Goal: Contribute content

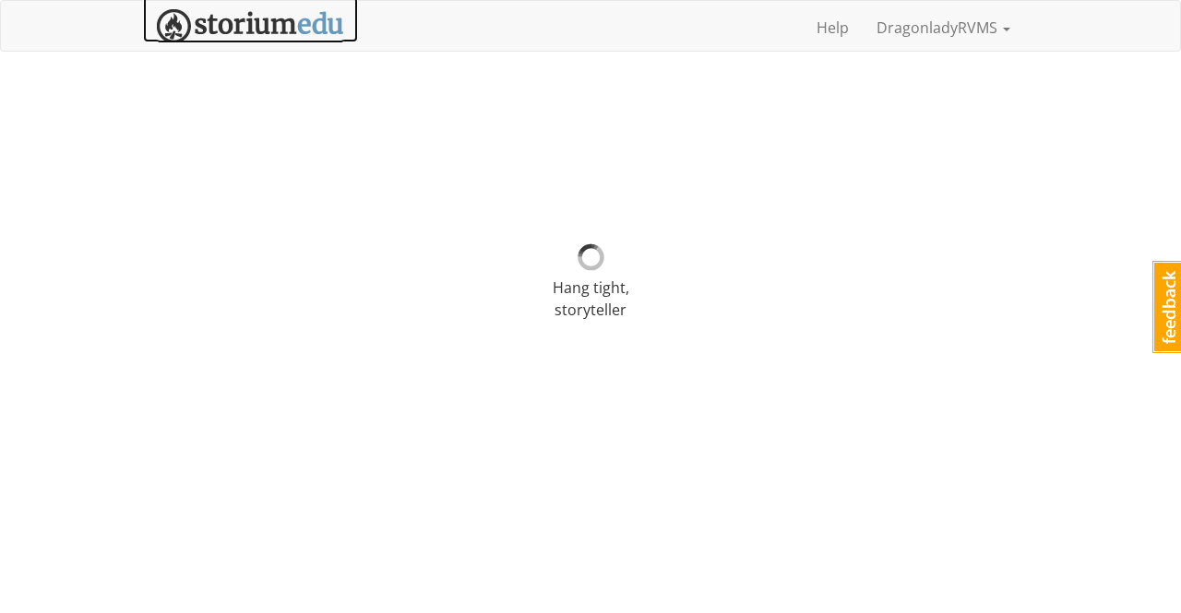
click at [255, 20] on img at bounding box center [250, 26] width 187 height 34
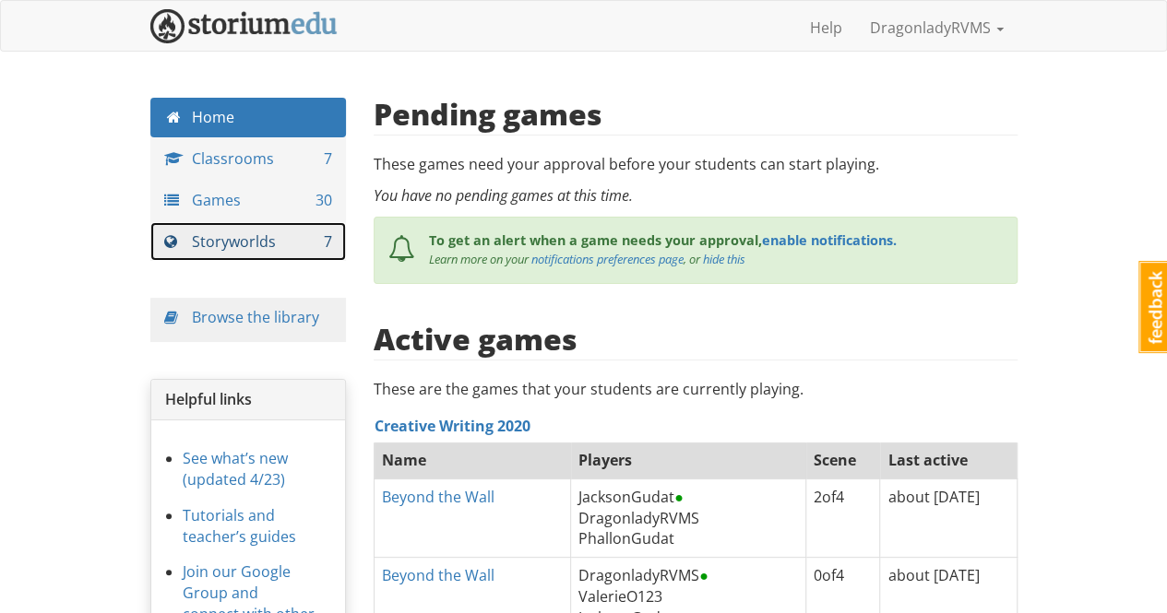
click at [234, 243] on link "Storyworlds 7" at bounding box center [248, 242] width 196 height 40
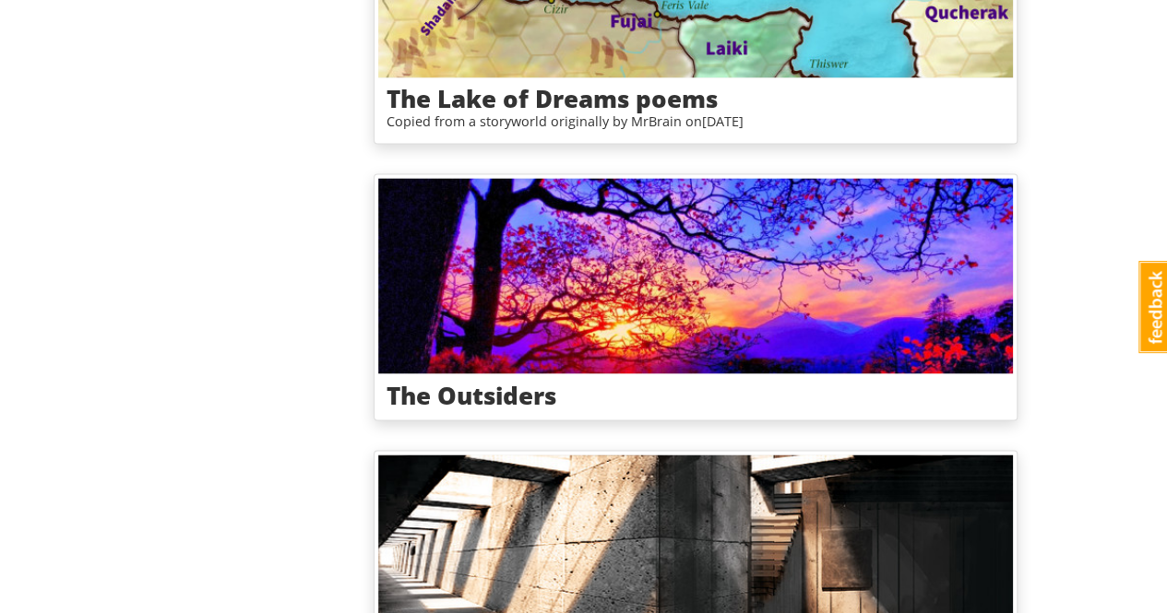
scroll to position [1476, 0]
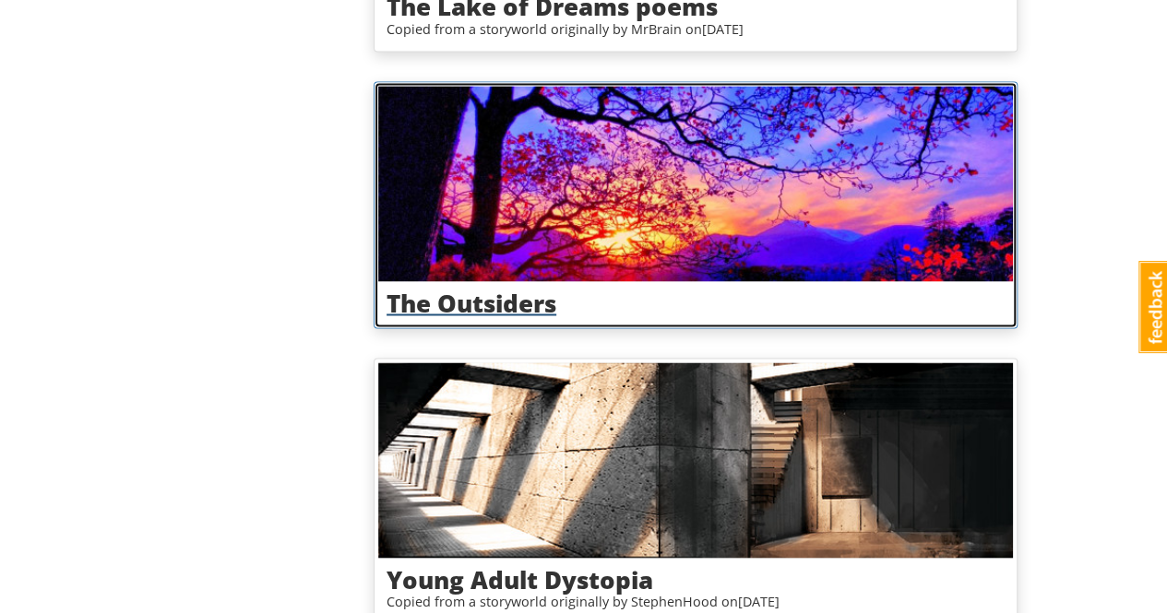
click at [528, 299] on h3 "The Outsiders" at bounding box center [695, 303] width 618 height 27
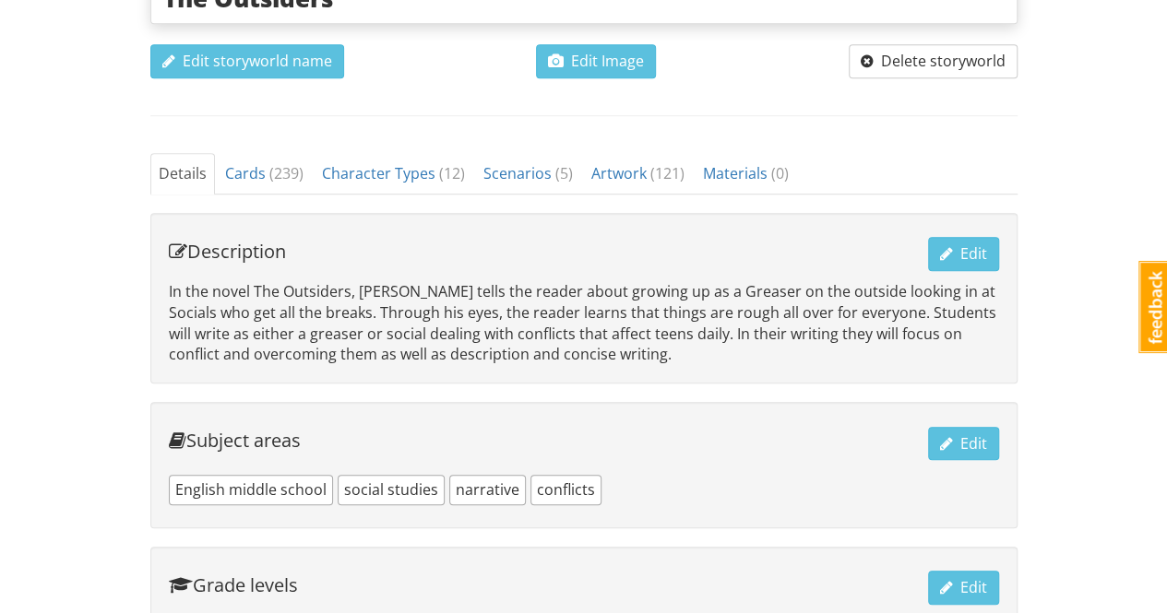
scroll to position [461, 0]
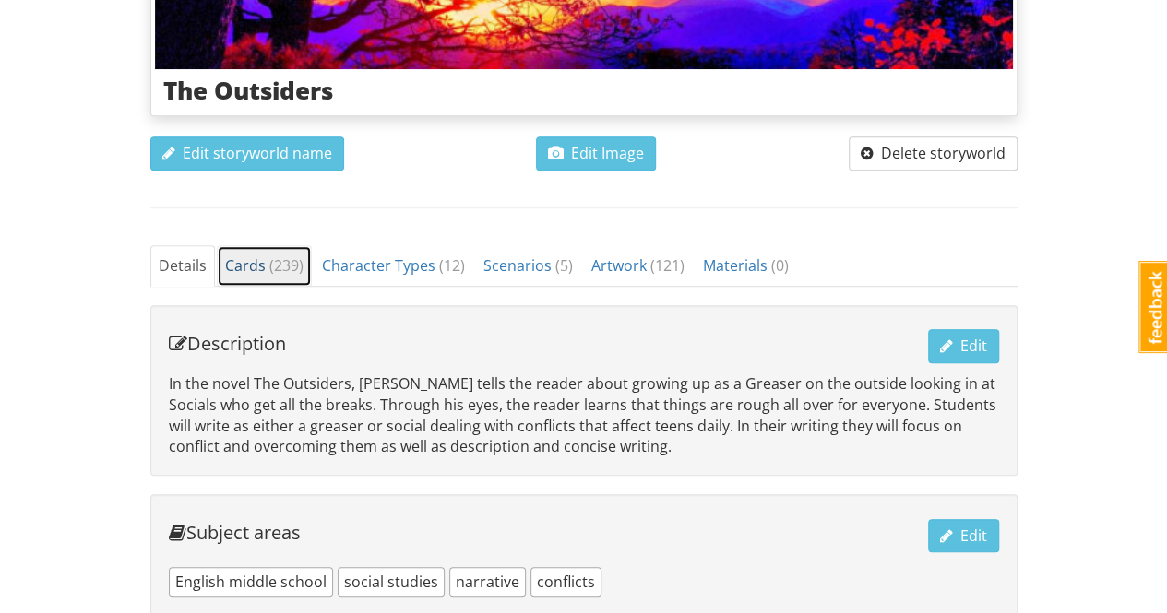
click at [251, 259] on span "Cards ( 239 )" at bounding box center [264, 265] width 78 height 20
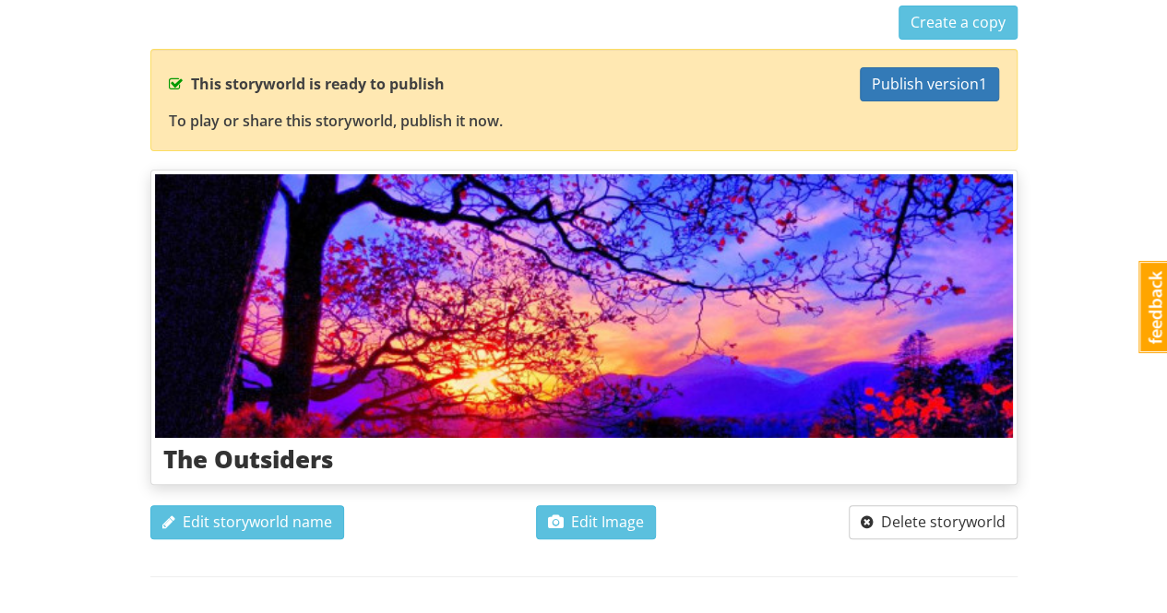
scroll to position [0, 0]
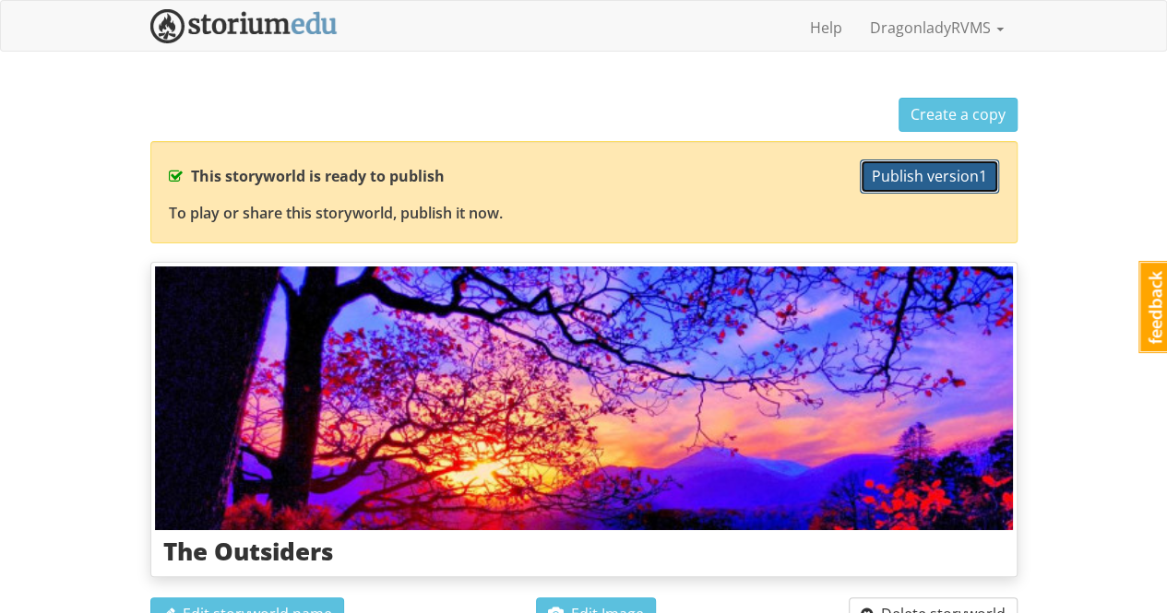
click at [900, 180] on span "Publish version 1" at bounding box center [929, 176] width 115 height 20
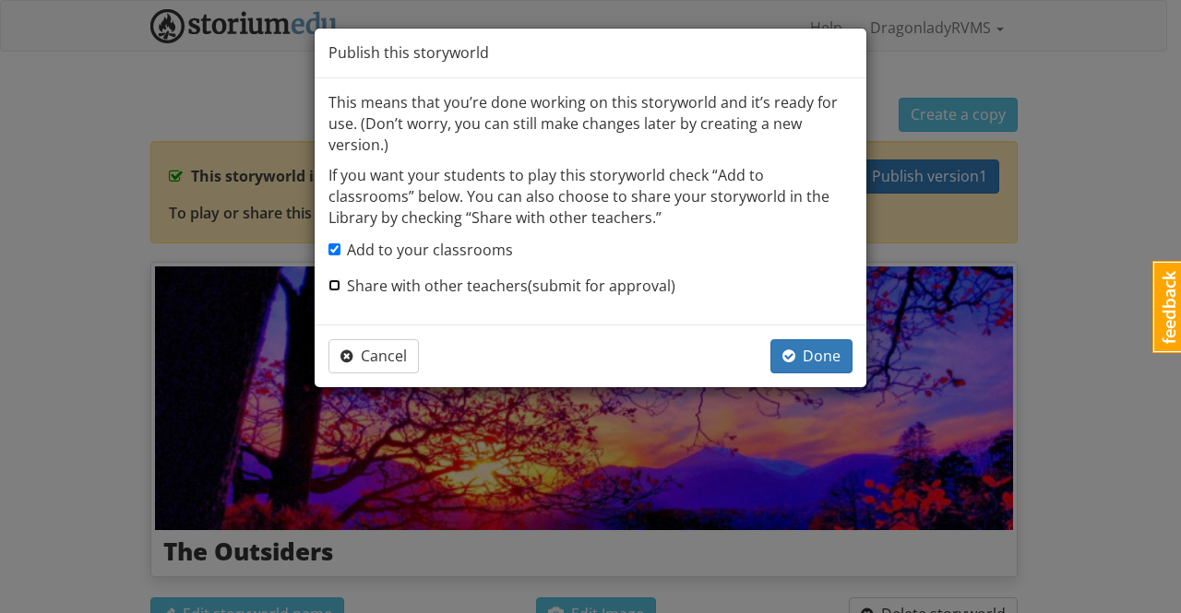
click at [336, 284] on input "Share with other teachers (submit for approval)" at bounding box center [334, 285] width 12 height 12
checkbox input "true"
click at [381, 354] on span "Cancel" at bounding box center [373, 356] width 66 height 20
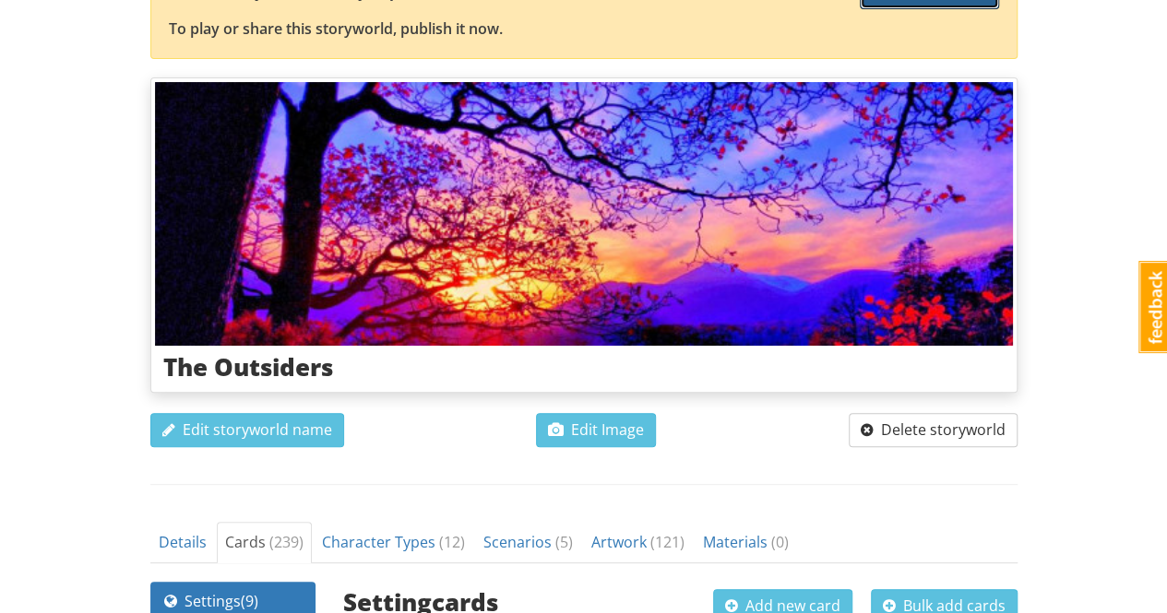
scroll to position [461, 0]
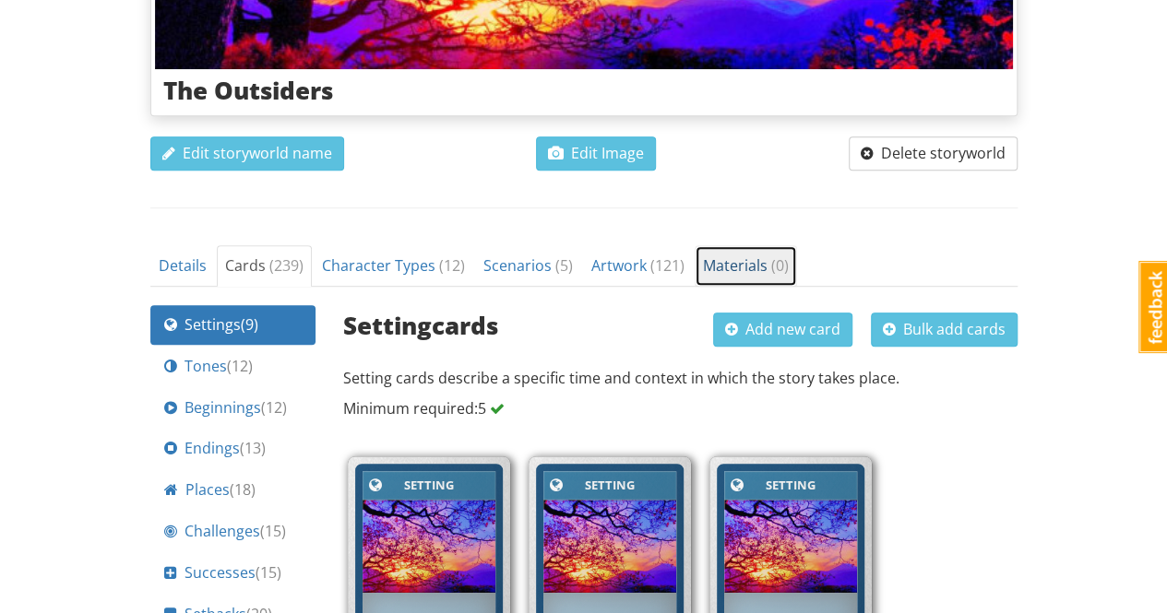
click at [726, 261] on span "Materials ( 0 )" at bounding box center [746, 265] width 86 height 20
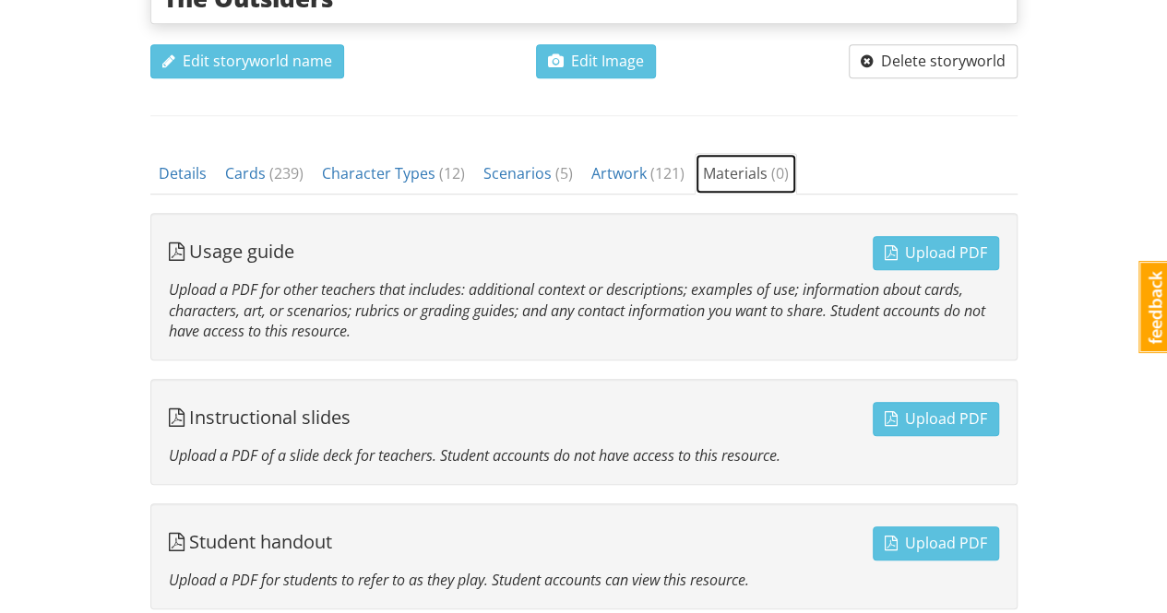
scroll to position [646, 0]
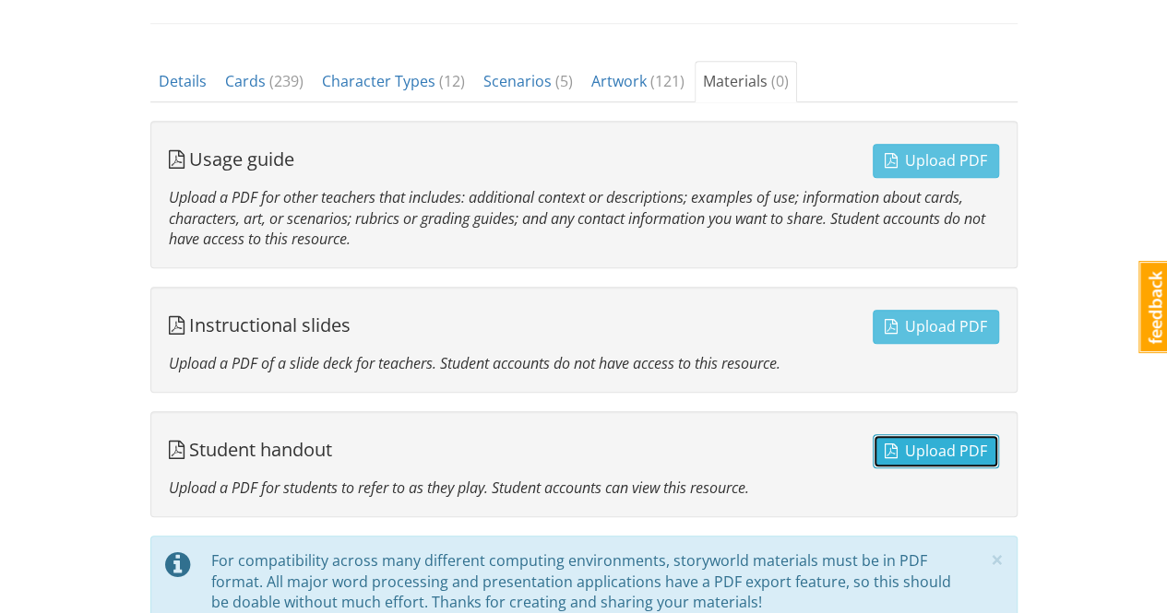
click at [944, 449] on span "Upload PDF" at bounding box center [935, 451] width 102 height 20
click at [943, 448] on span "Upload PDF" at bounding box center [935, 451] width 102 height 20
click at [909, 447] on span "Upload PDF" at bounding box center [935, 451] width 102 height 20
click at [561, 457] on div "Student handout Upload PDF" at bounding box center [584, 449] width 830 height 39
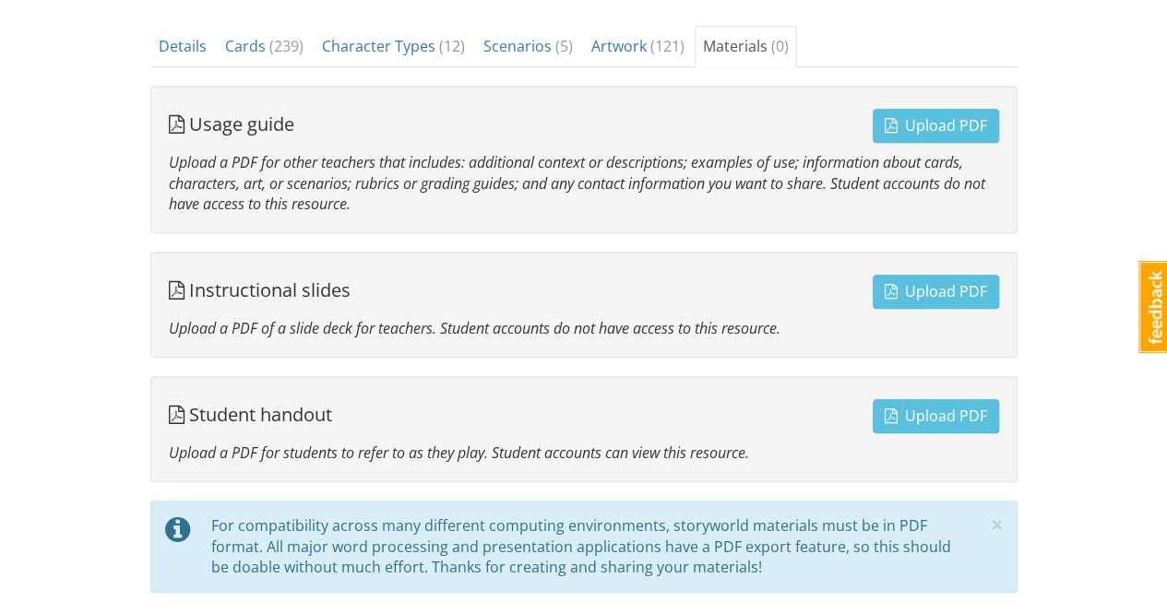
scroll to position [773, 0]
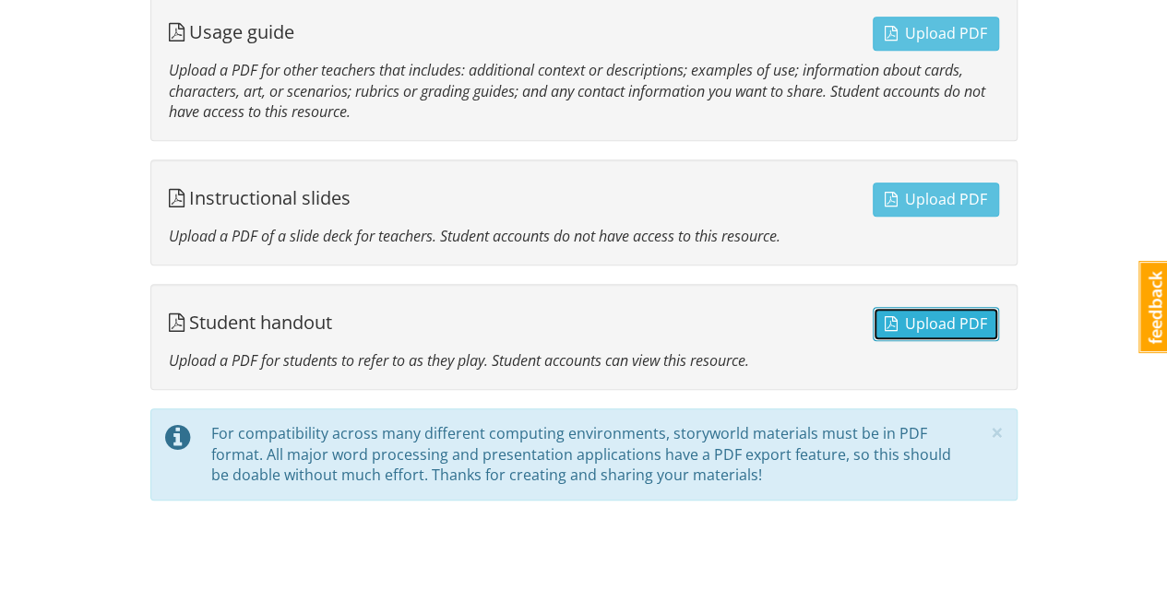
click at [943, 314] on span "Upload PDF" at bounding box center [935, 324] width 102 height 20
click at [924, 320] on span "Upload PDF" at bounding box center [935, 324] width 102 height 20
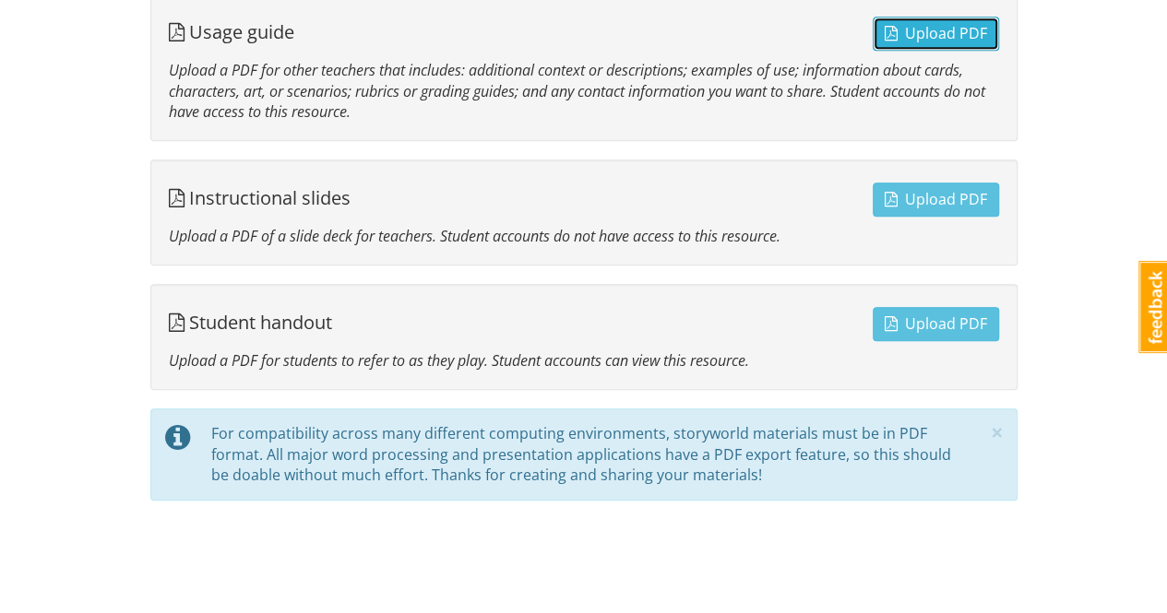
click at [937, 34] on span "Upload PDF" at bounding box center [935, 33] width 102 height 20
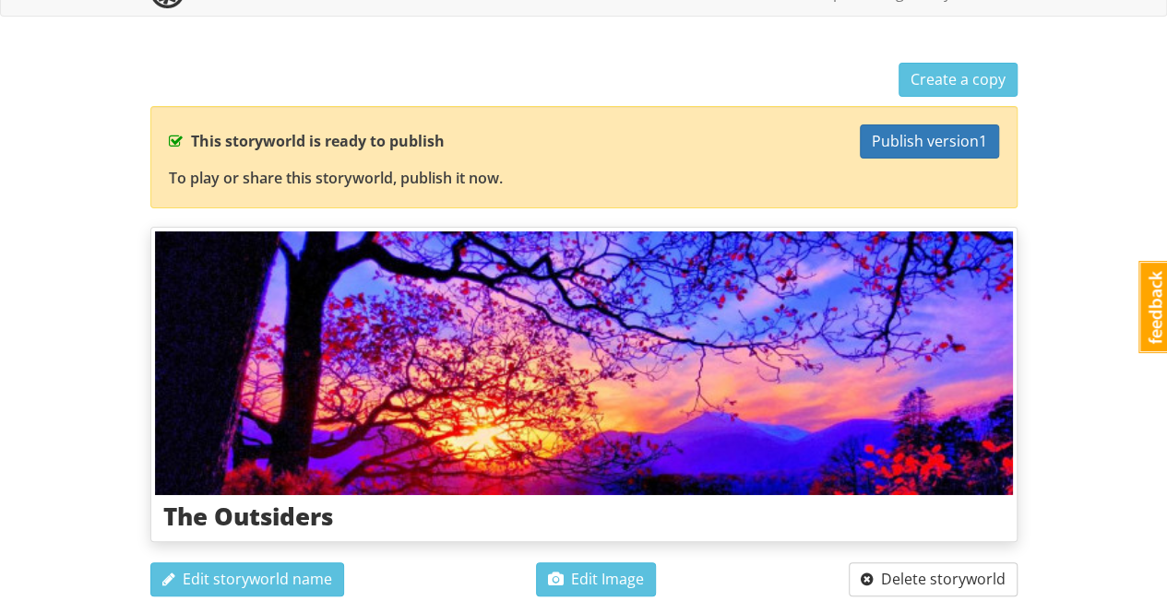
scroll to position [0, 0]
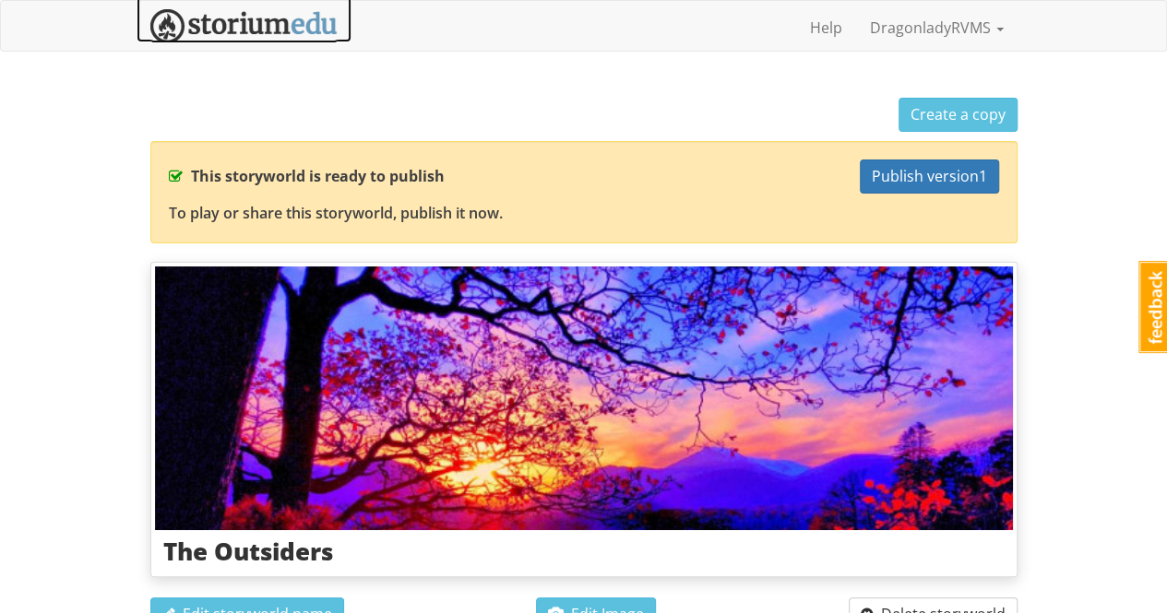
click at [278, 28] on img at bounding box center [243, 26] width 187 height 34
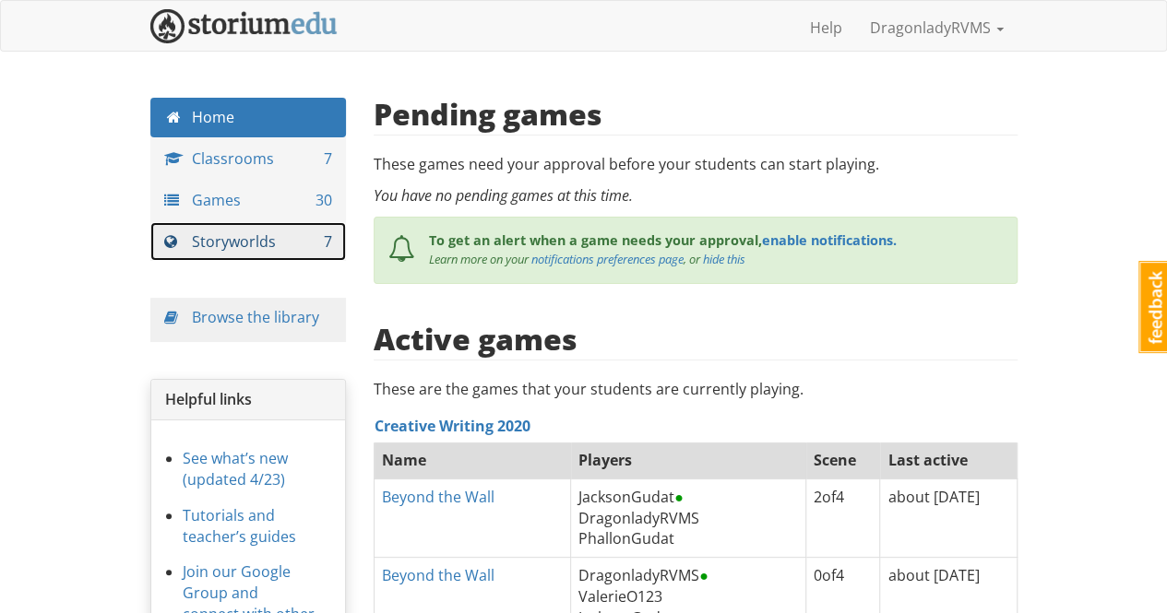
click at [260, 237] on link "Storyworlds 7" at bounding box center [248, 242] width 196 height 40
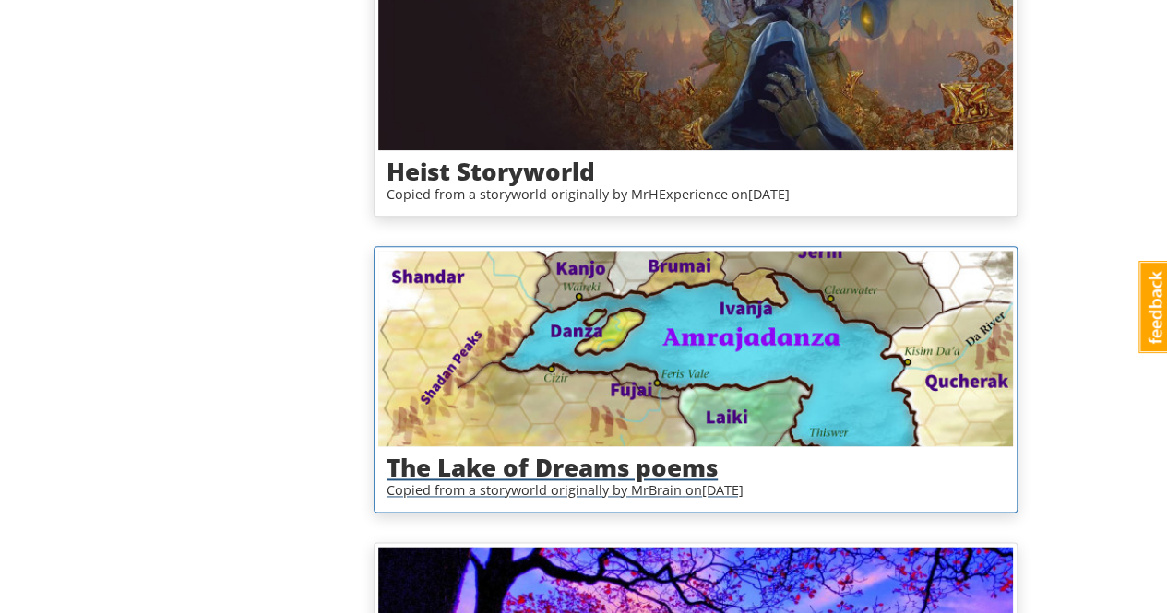
scroll to position [1565, 0]
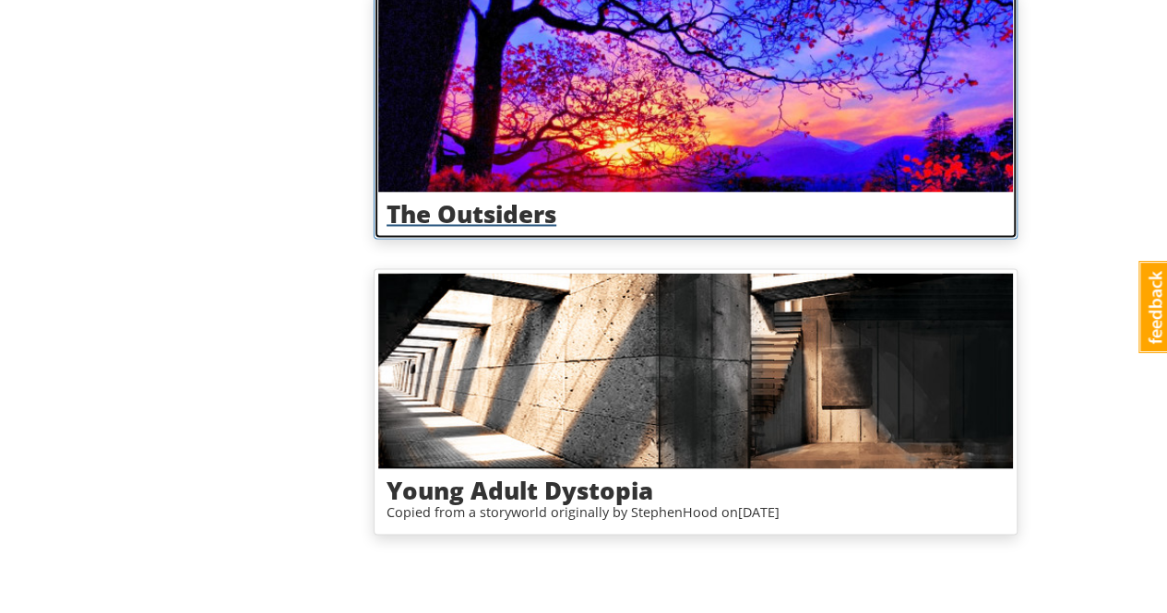
click at [522, 208] on h3 "The Outsiders" at bounding box center [695, 213] width 618 height 27
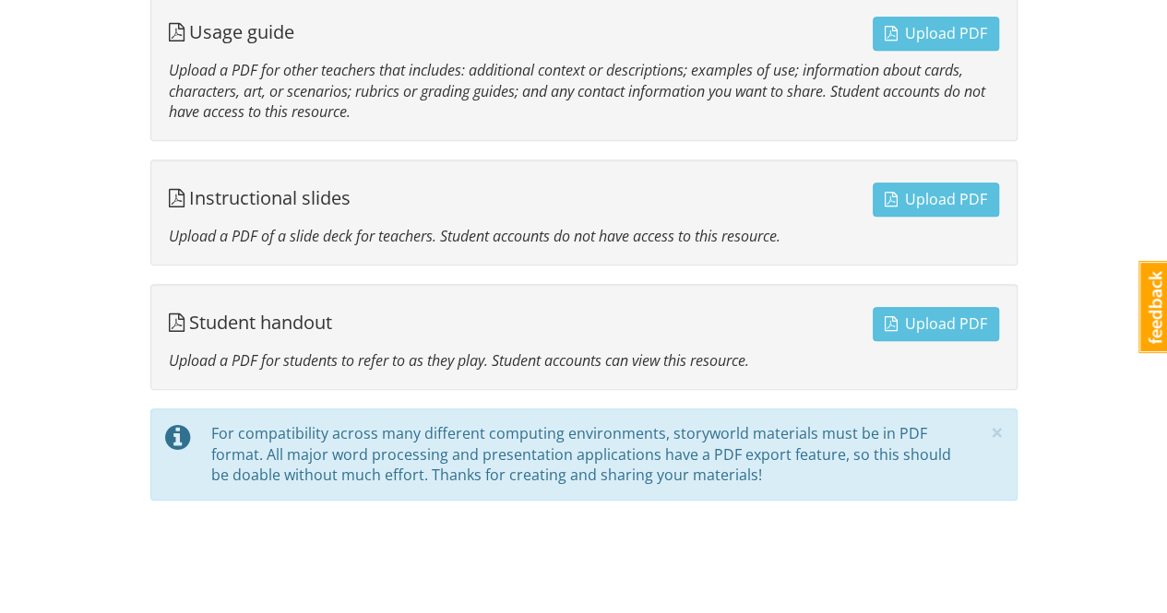
scroll to position [220, 0]
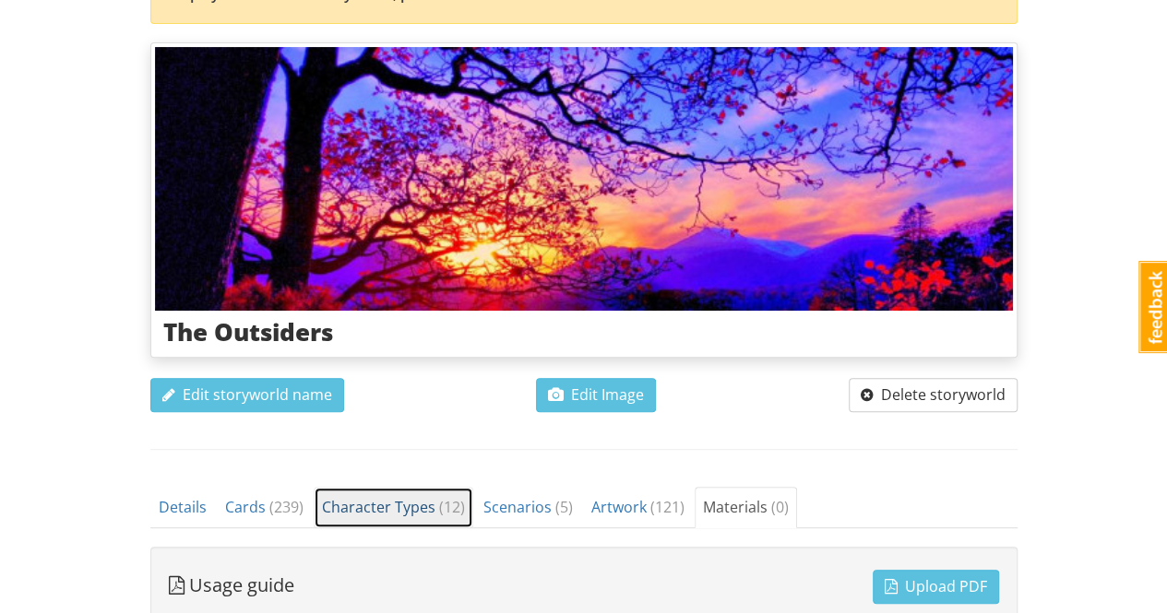
click at [387, 511] on span "Character Types ( 12 )" at bounding box center [393, 507] width 143 height 20
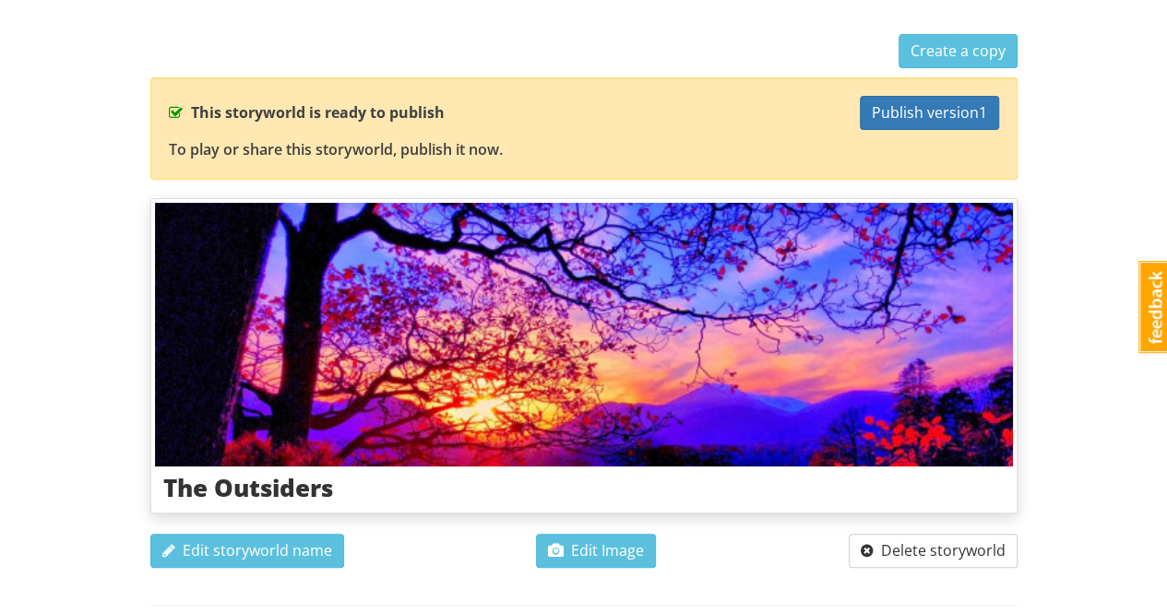
scroll to position [0, 0]
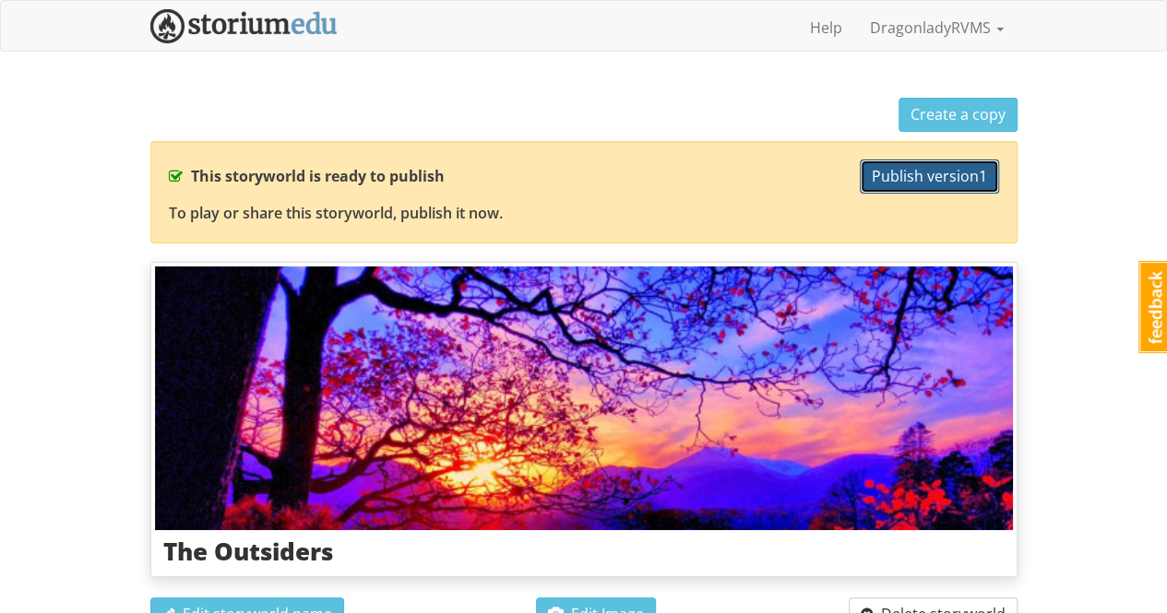
click at [936, 175] on span "Publish version 1" at bounding box center [929, 176] width 115 height 20
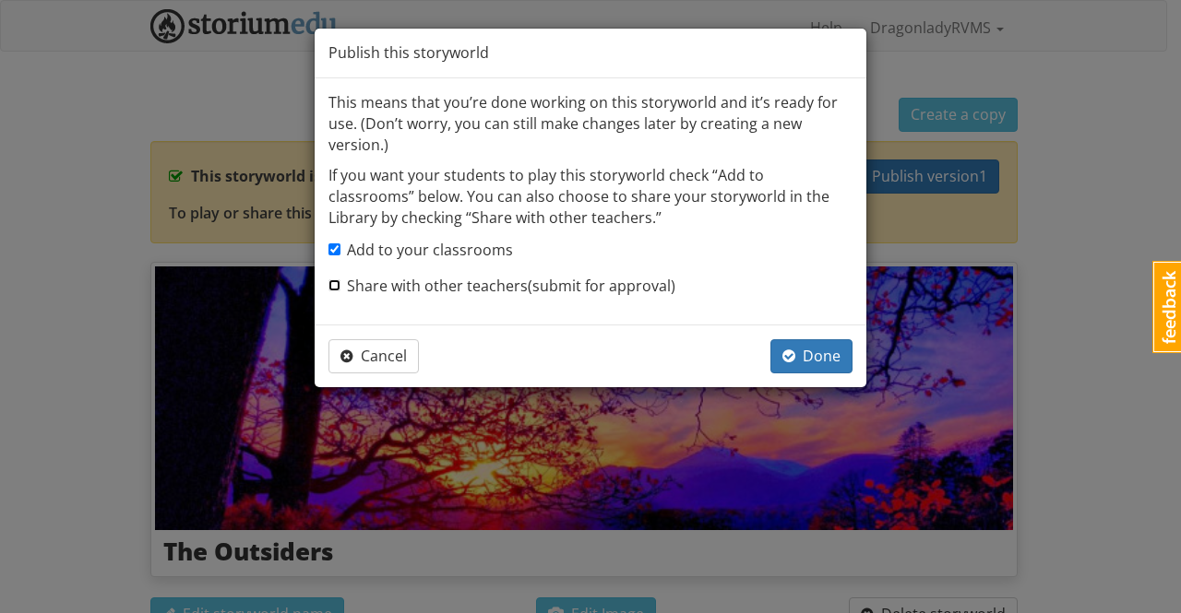
click at [332, 294] on label "Share with other teachers (submit for approval)" at bounding box center [501, 286] width 347 height 21
click at [332, 291] on input "Share with other teachers (submit for approval)" at bounding box center [334, 285] width 12 height 12
checkbox input "true"
click at [815, 360] on span "Done" at bounding box center [811, 356] width 58 height 20
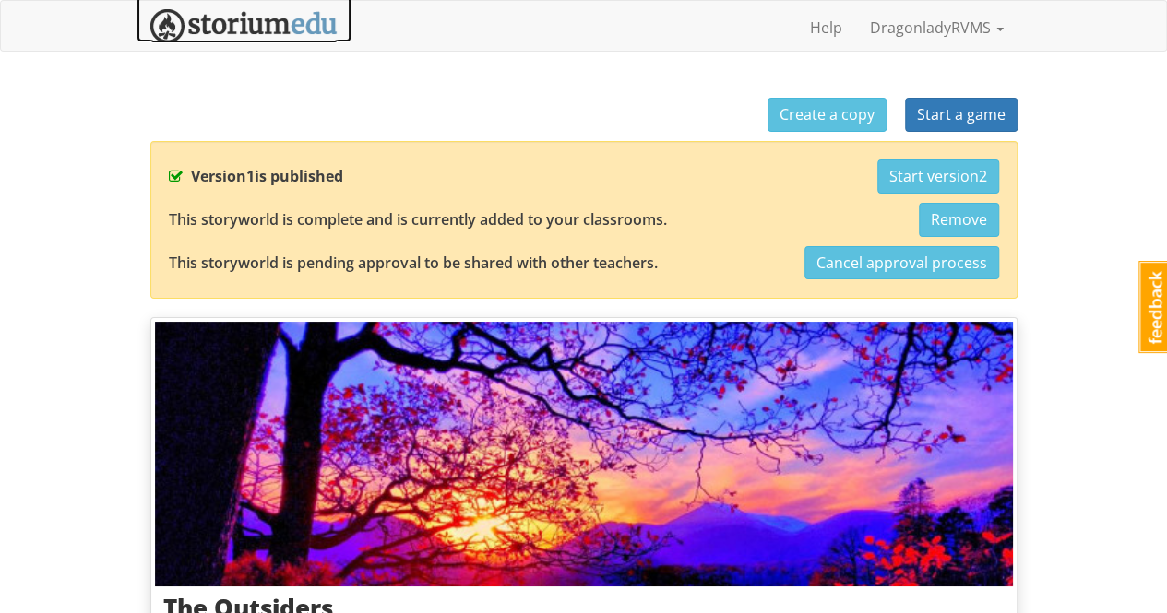
click at [269, 19] on img at bounding box center [243, 26] width 187 height 34
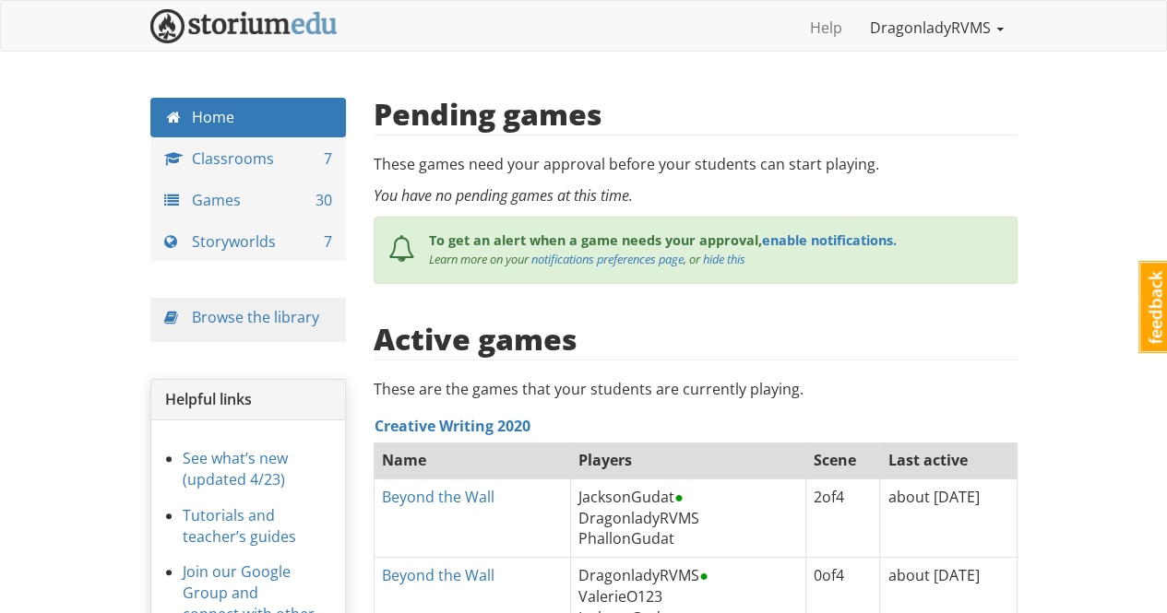
click at [933, 28] on link "DragonladyRVMS" at bounding box center [936, 28] width 161 height 46
